Goal: Navigation & Orientation: Find specific page/section

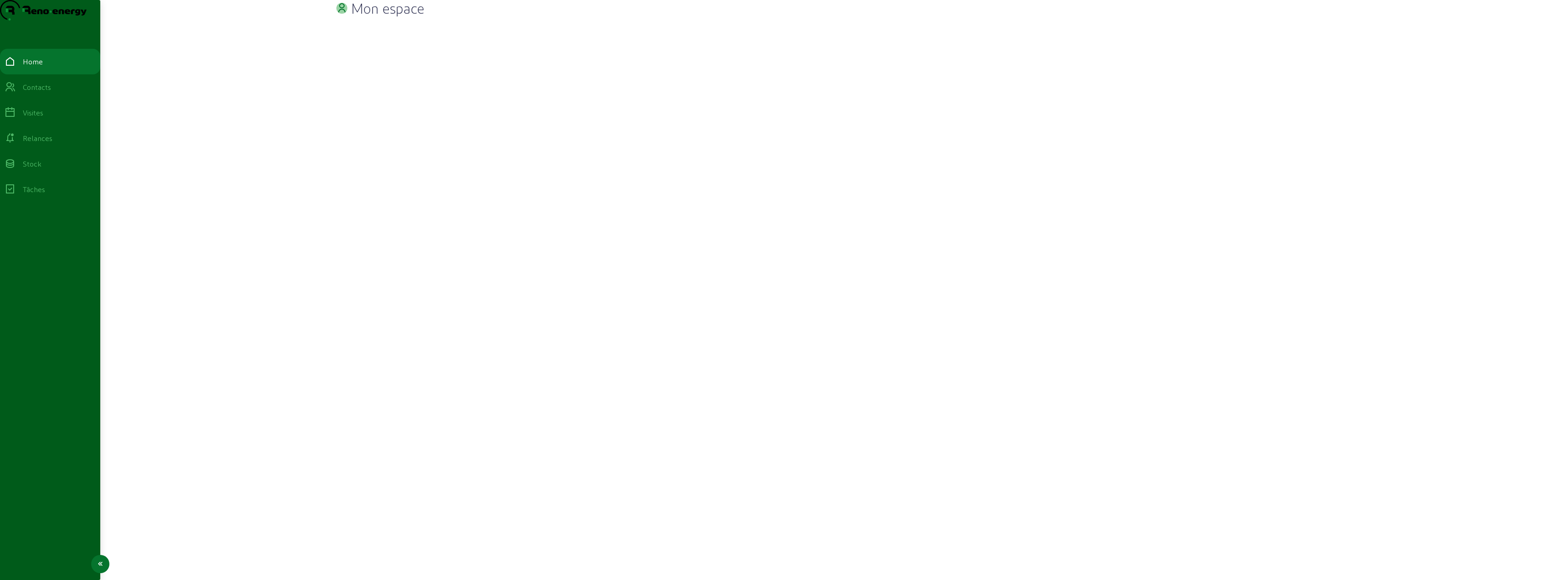
click at [43, 118] on div "Visites" at bounding box center [33, 112] width 21 height 11
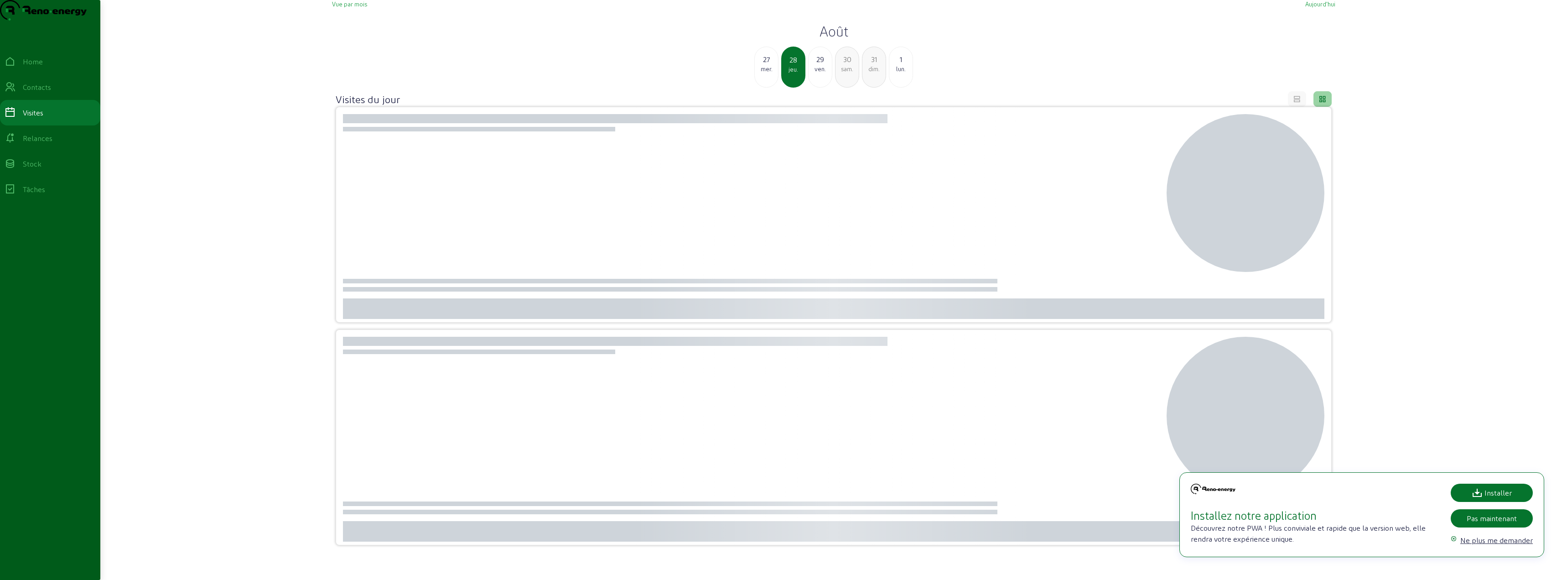
click at [345, 7] on span "Vue par mois" at bounding box center [349, 3] width 35 height 7
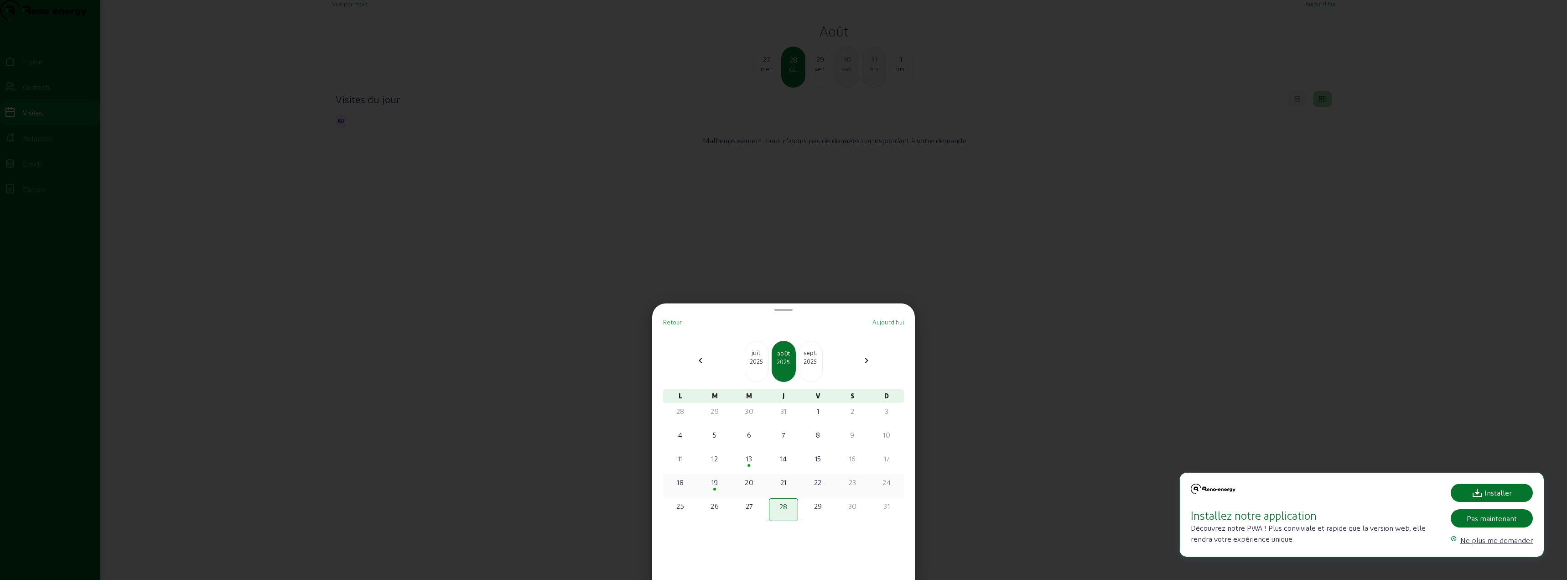
click at [720, 488] on div at bounding box center [714, 489] width 27 height 3
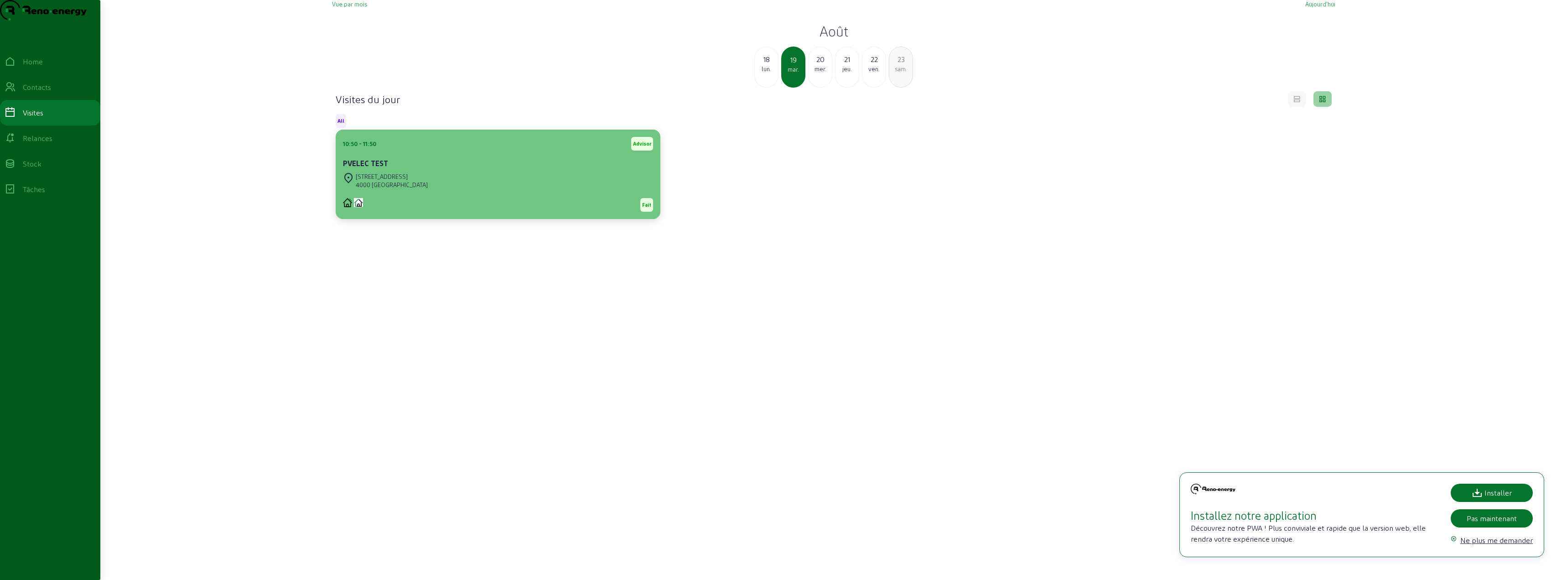
click at [485, 190] on div "[STREET_ADDRESS]" at bounding box center [498, 181] width 310 height 20
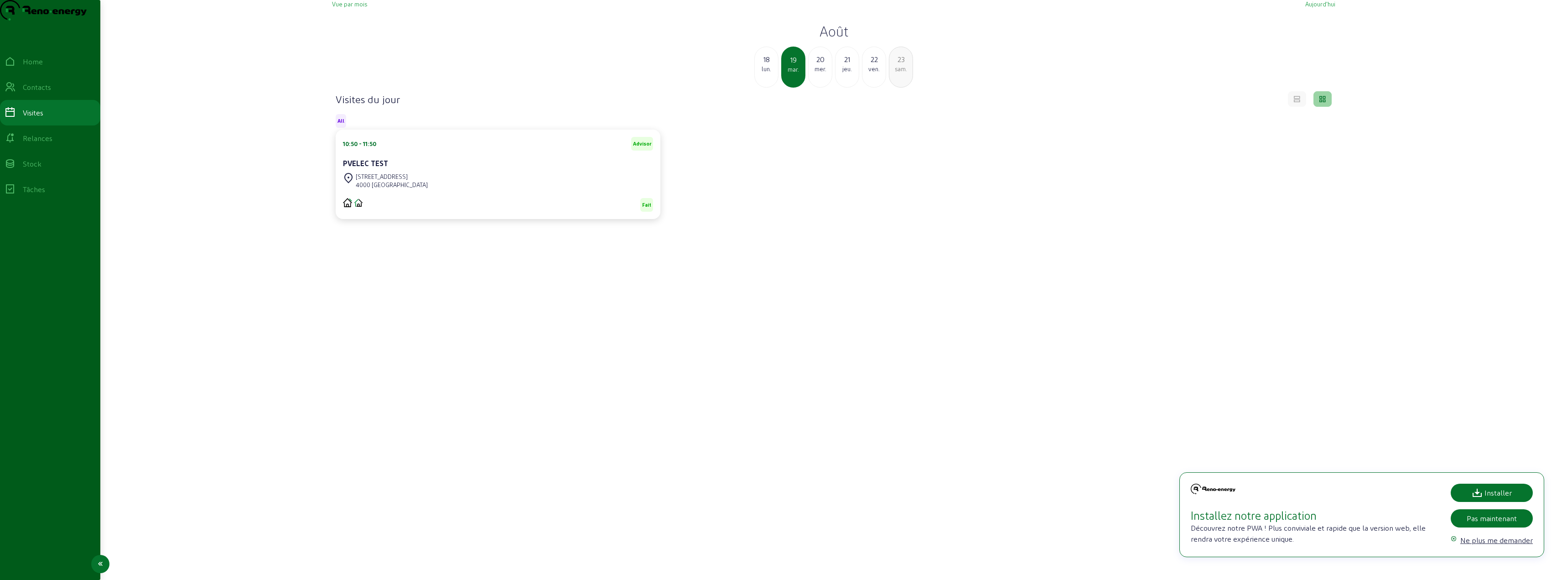
click at [40, 67] on div "Home" at bounding box center [33, 61] width 20 height 11
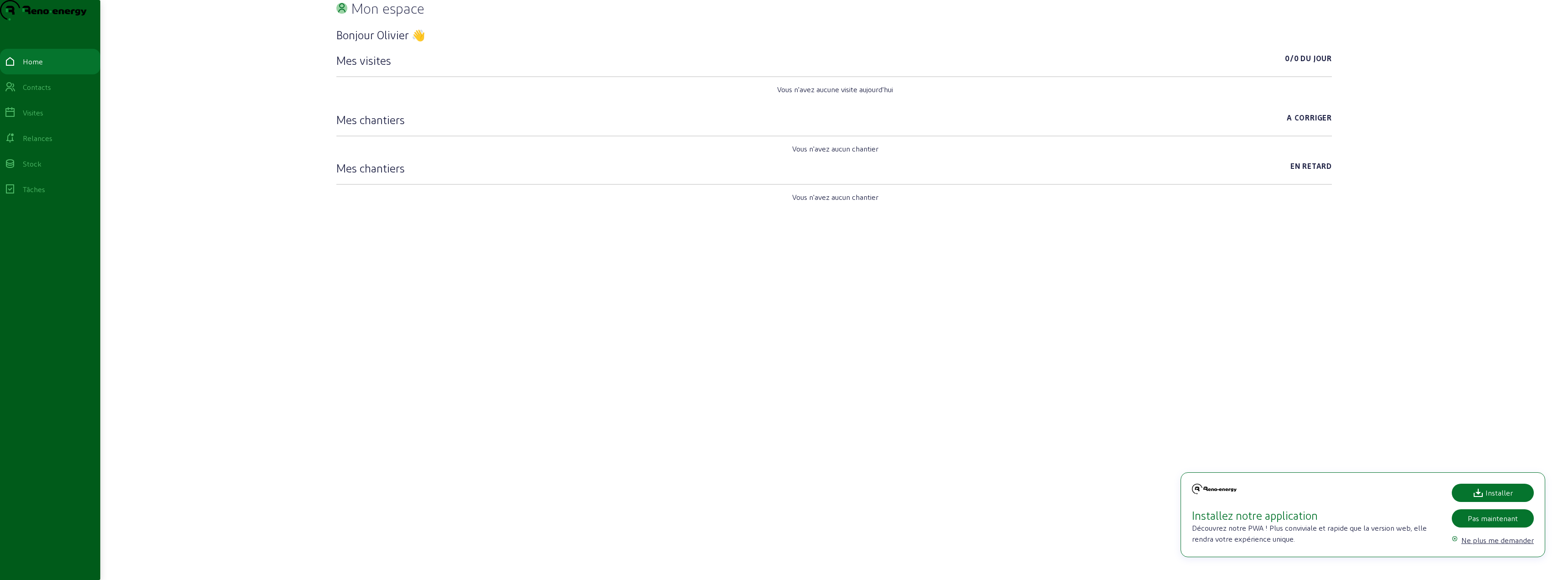
click at [334, 16] on div "Mon espace" at bounding box center [833, 8] width 1002 height 16
click at [343, 14] on icon at bounding box center [342, 8] width 11 height 11
